Goal: Check status: Check status

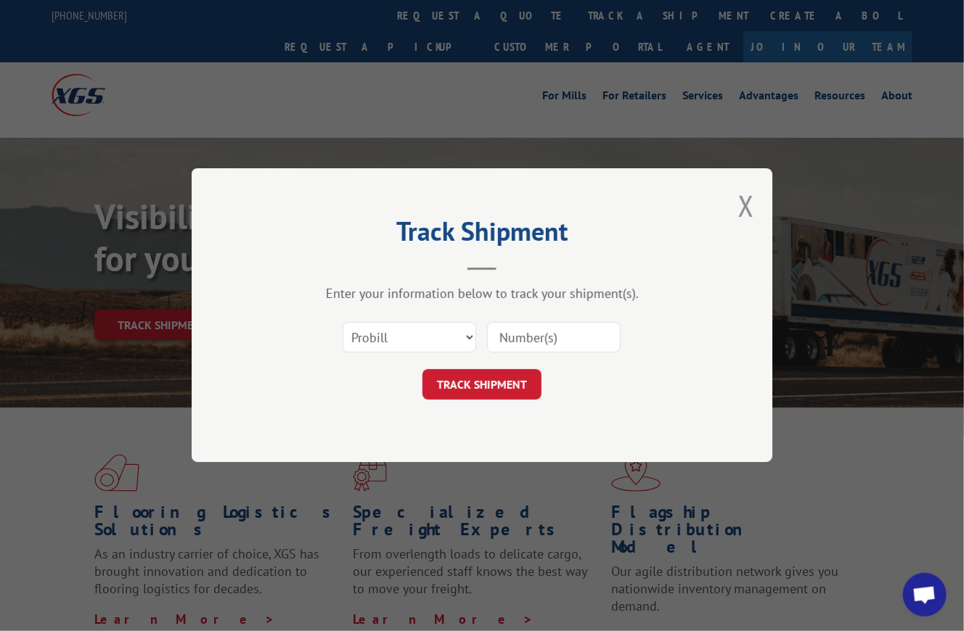
click at [419, 326] on select "Select category... Probill BOL PO" at bounding box center [409, 338] width 134 height 30
select select "bol"
click at [342, 323] on select "Select category... Probill BOL PO" at bounding box center [409, 338] width 134 height 30
drag, startPoint x: 527, startPoint y: 354, endPoint x: 532, endPoint y: 347, distance: 8.5
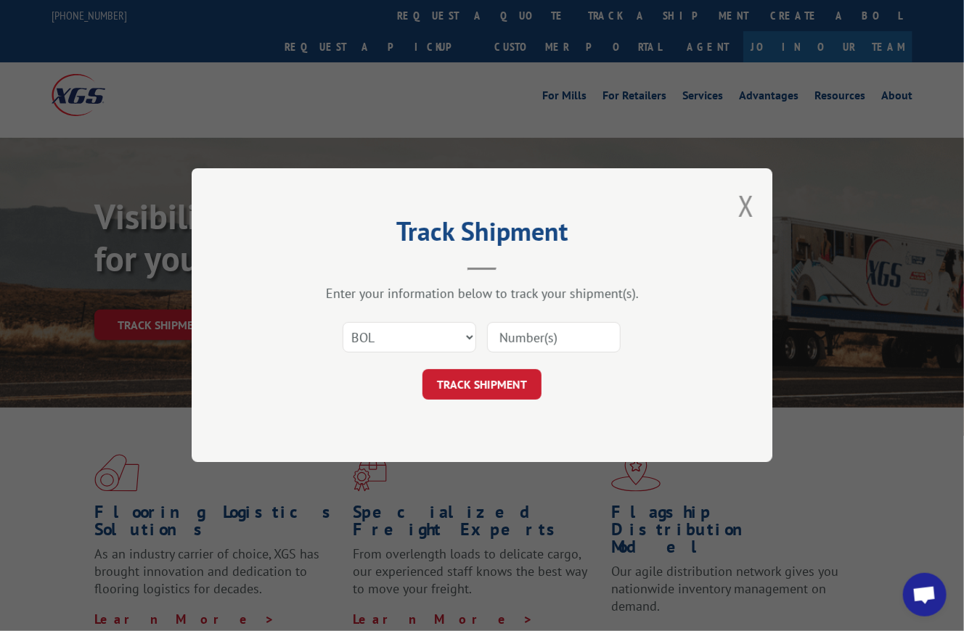
click at [529, 352] on div "Select category... Probill BOL PO" at bounding box center [481, 338] width 435 height 48
click at [535, 333] on input at bounding box center [554, 338] width 134 height 30
paste input "8641068"
type input "8641068"
click at [508, 375] on button "TRACK SHIPMENT" at bounding box center [481, 385] width 119 height 30
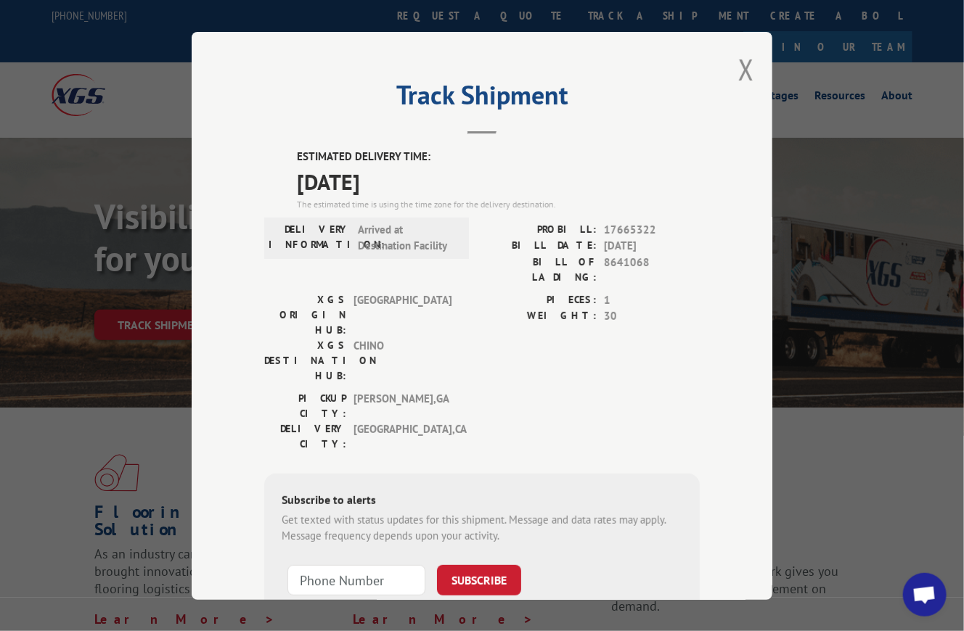
click at [616, 223] on span "17665322" at bounding box center [652, 229] width 96 height 17
copy span "17665322"
